Goal: Task Accomplishment & Management: Use online tool/utility

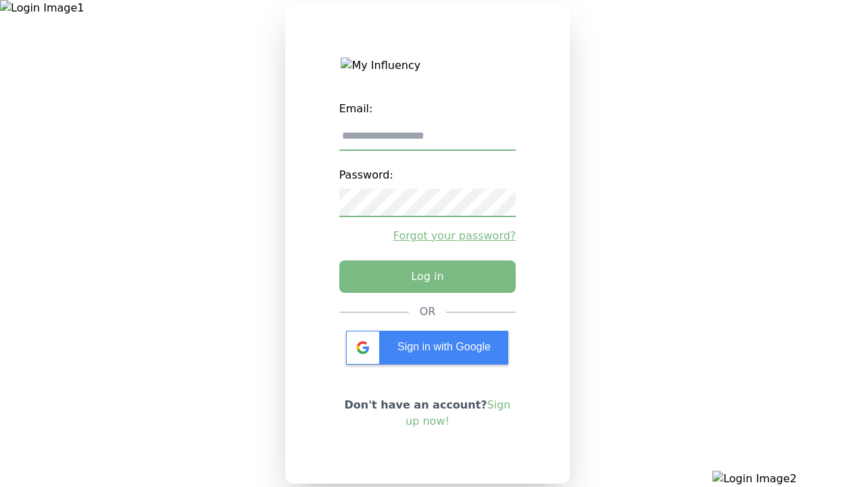
click at [427, 141] on input "email" at bounding box center [427, 136] width 177 height 28
type input "**********"
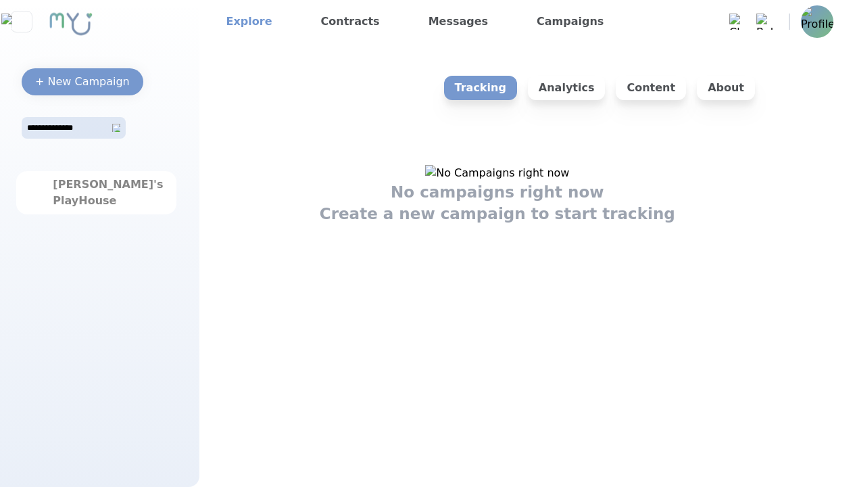
click at [245, 22] on link "Explore" at bounding box center [249, 22] width 57 height 22
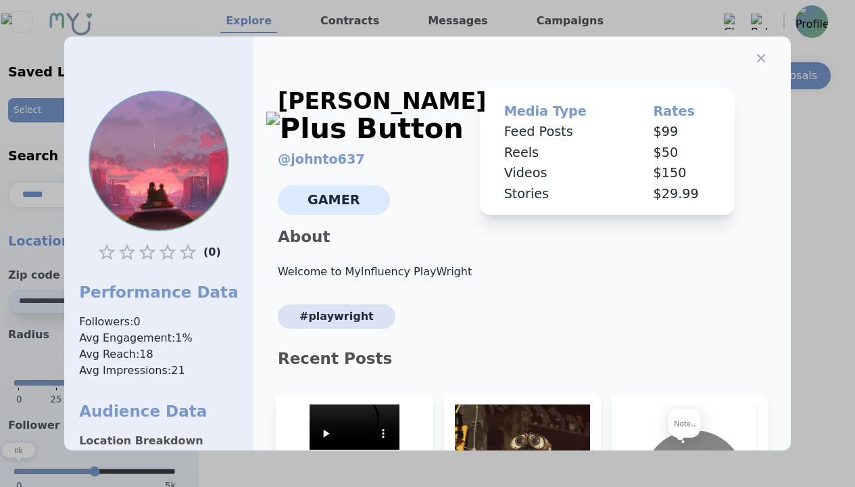
select select "*"
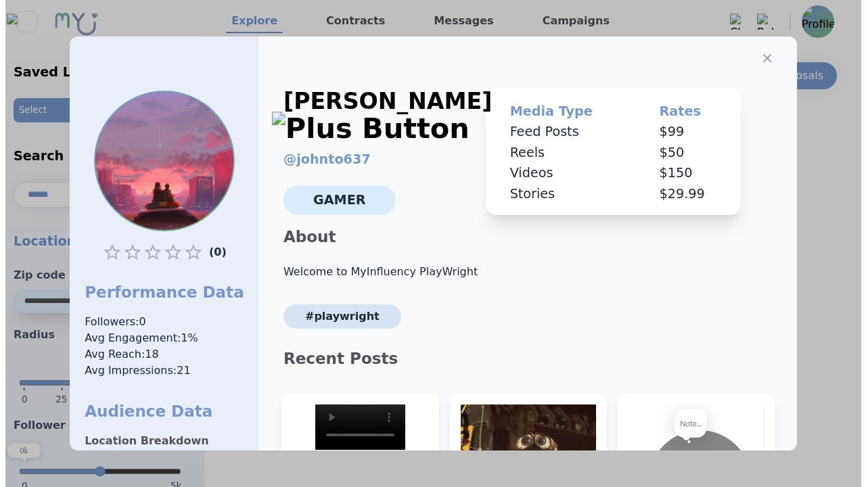
scroll to position [204, 0]
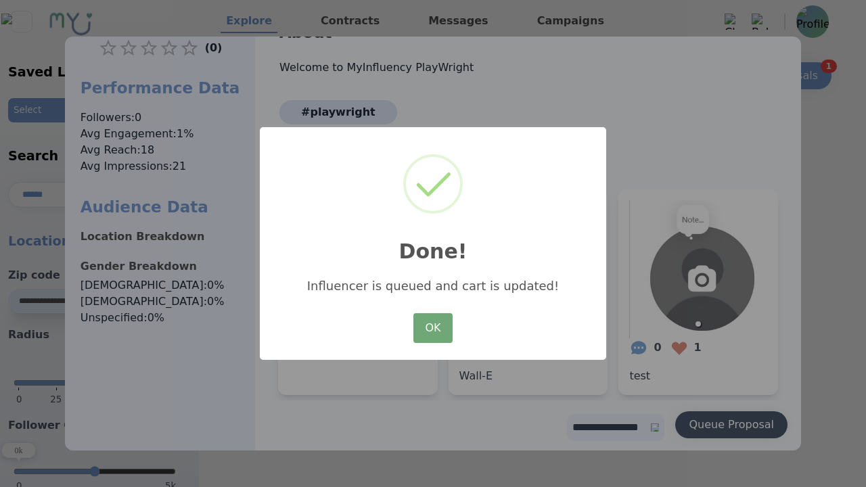
click at [433, 329] on button "OK" at bounding box center [432, 328] width 39 height 30
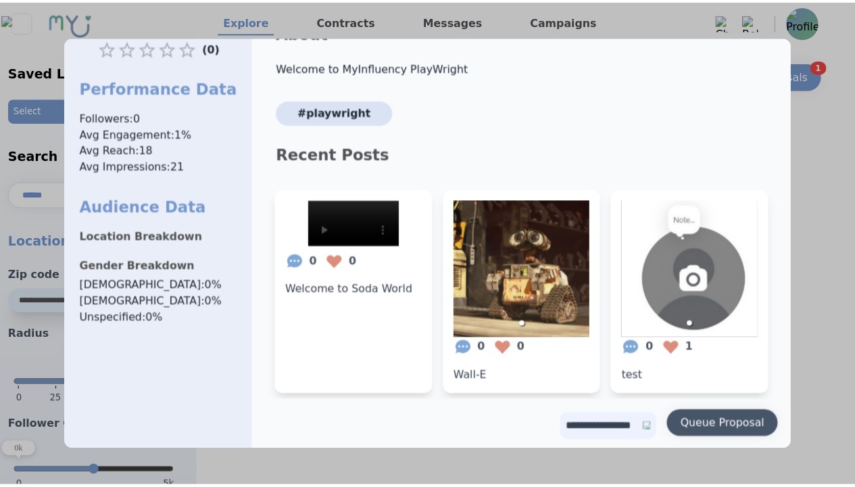
scroll to position [0, 0]
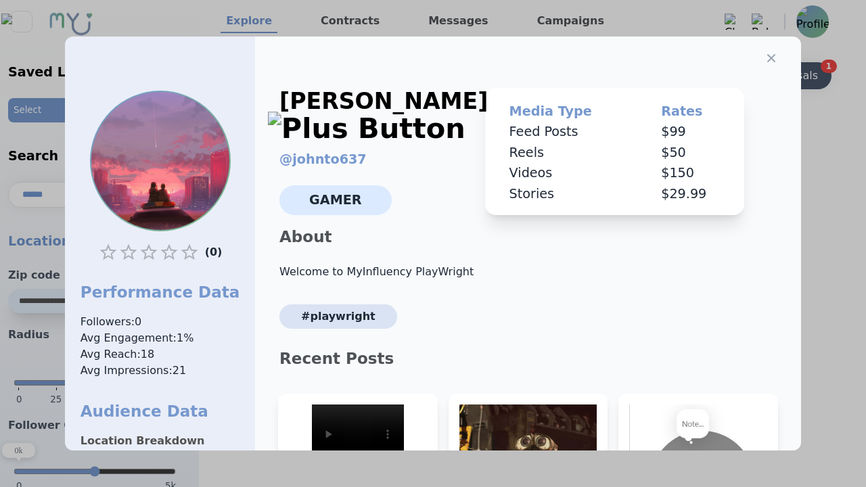
click at [767, 54] on icon "button" at bounding box center [771, 58] width 8 height 8
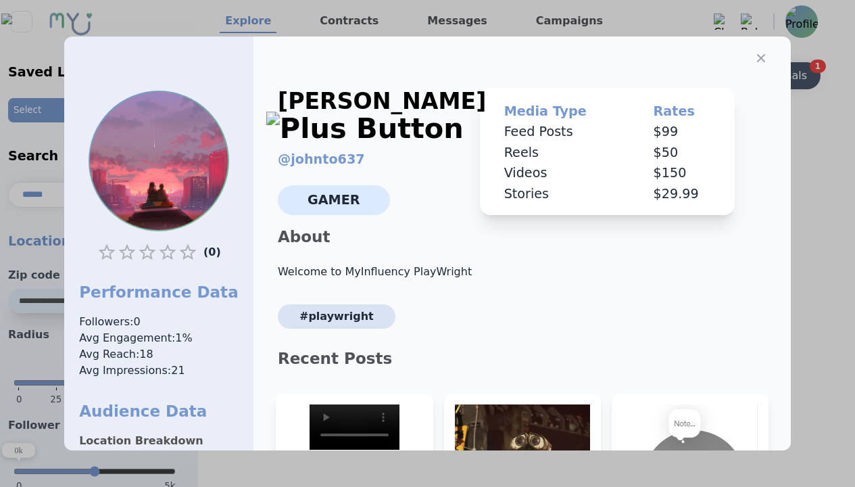
click at [753, 76] on div "View Queued Proposals" at bounding box center [744, 76] width 126 height 16
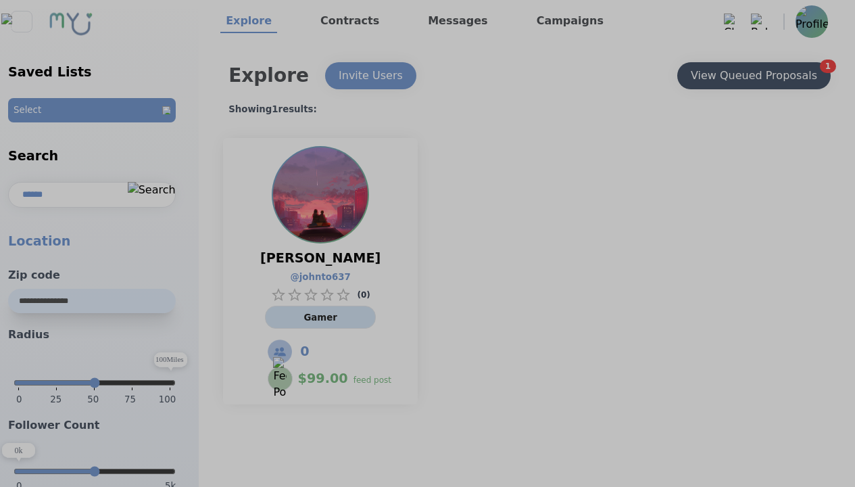
select select "*"
type input "***"
select select "*"
